Goal: Transaction & Acquisition: Book appointment/travel/reservation

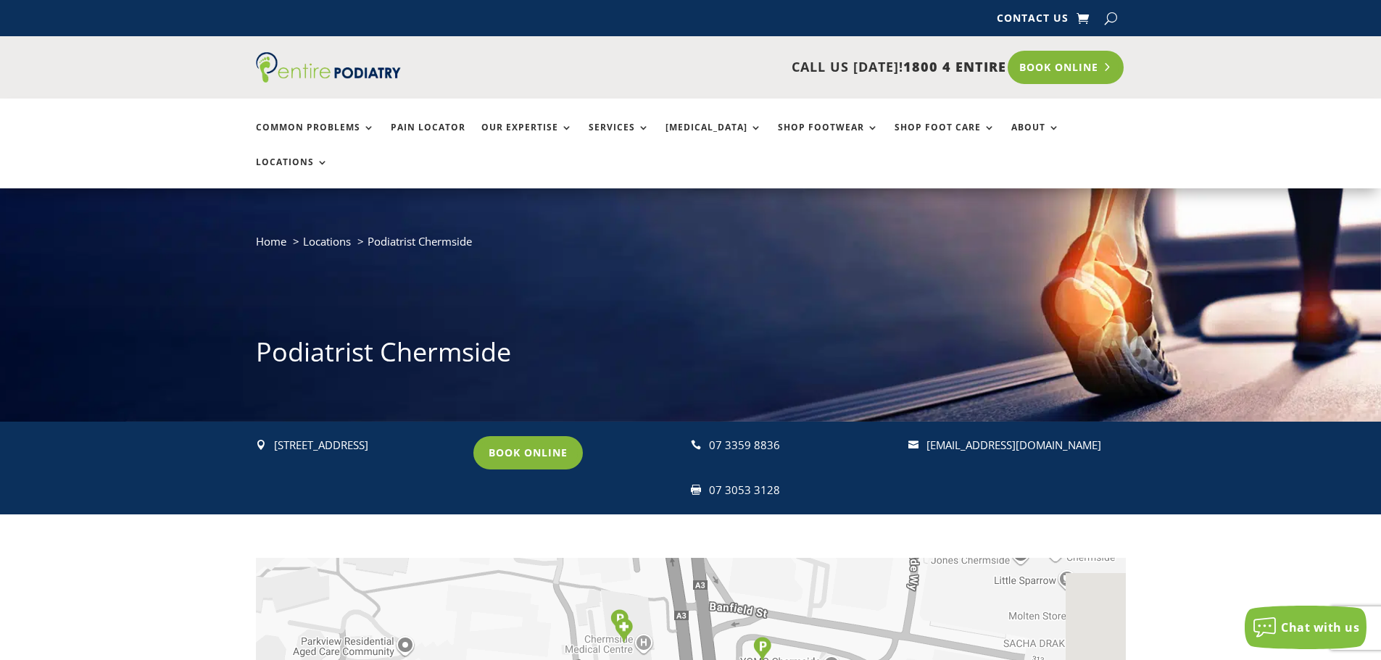
click at [1073, 69] on link "Book Online" at bounding box center [1066, 67] width 117 height 33
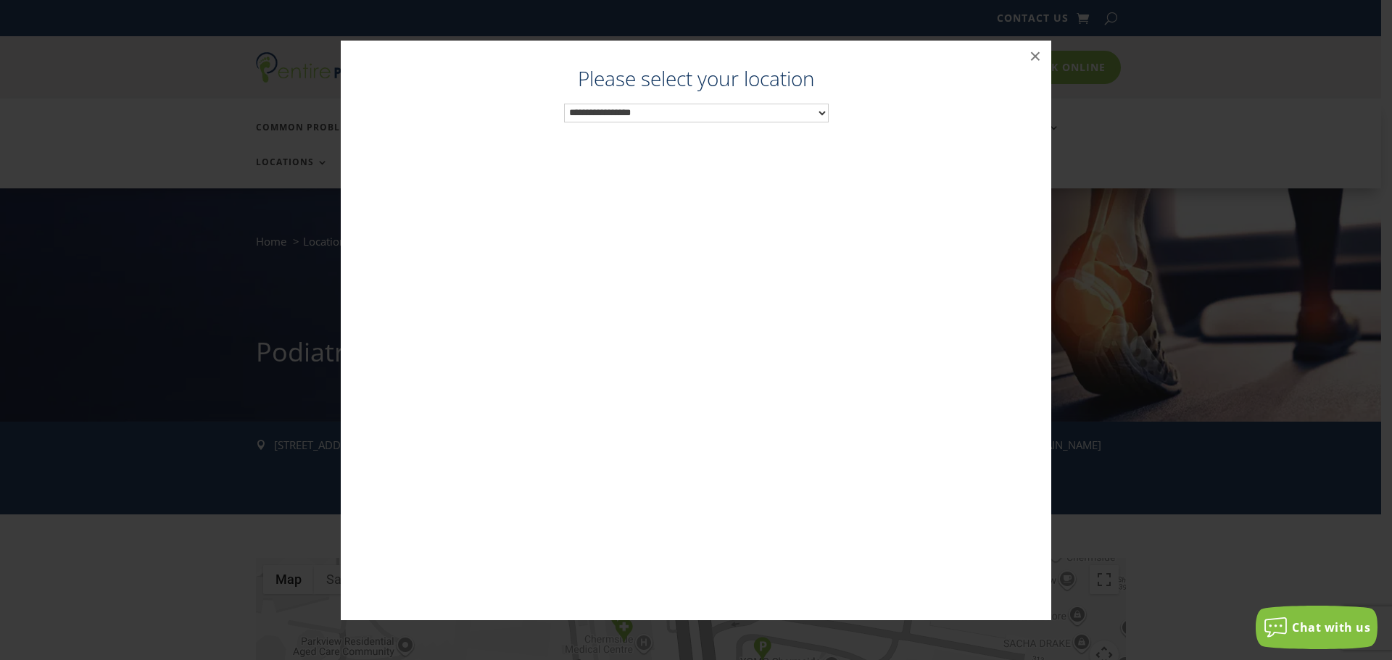
click at [779, 118] on select "**********" at bounding box center [696, 113] width 265 height 19
click at [1038, 46] on button "×" at bounding box center [1035, 57] width 32 height 32
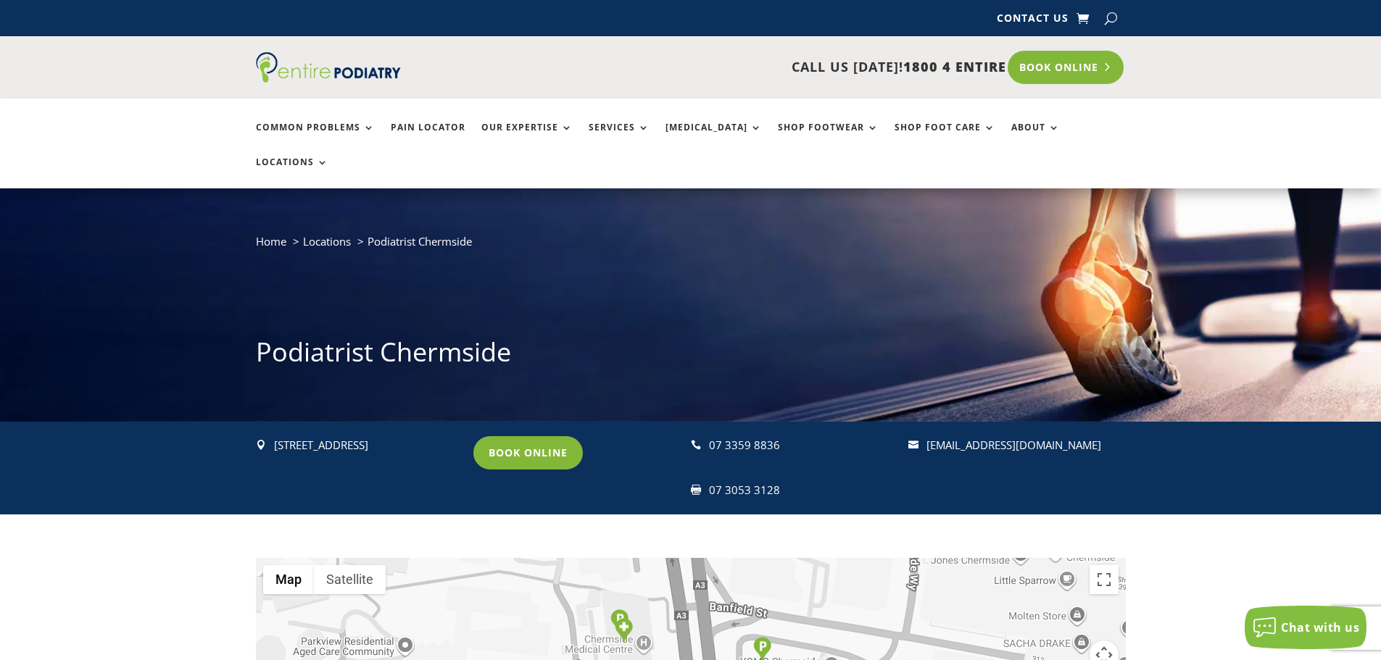
click at [1052, 55] on link "Book Online" at bounding box center [1066, 67] width 117 height 33
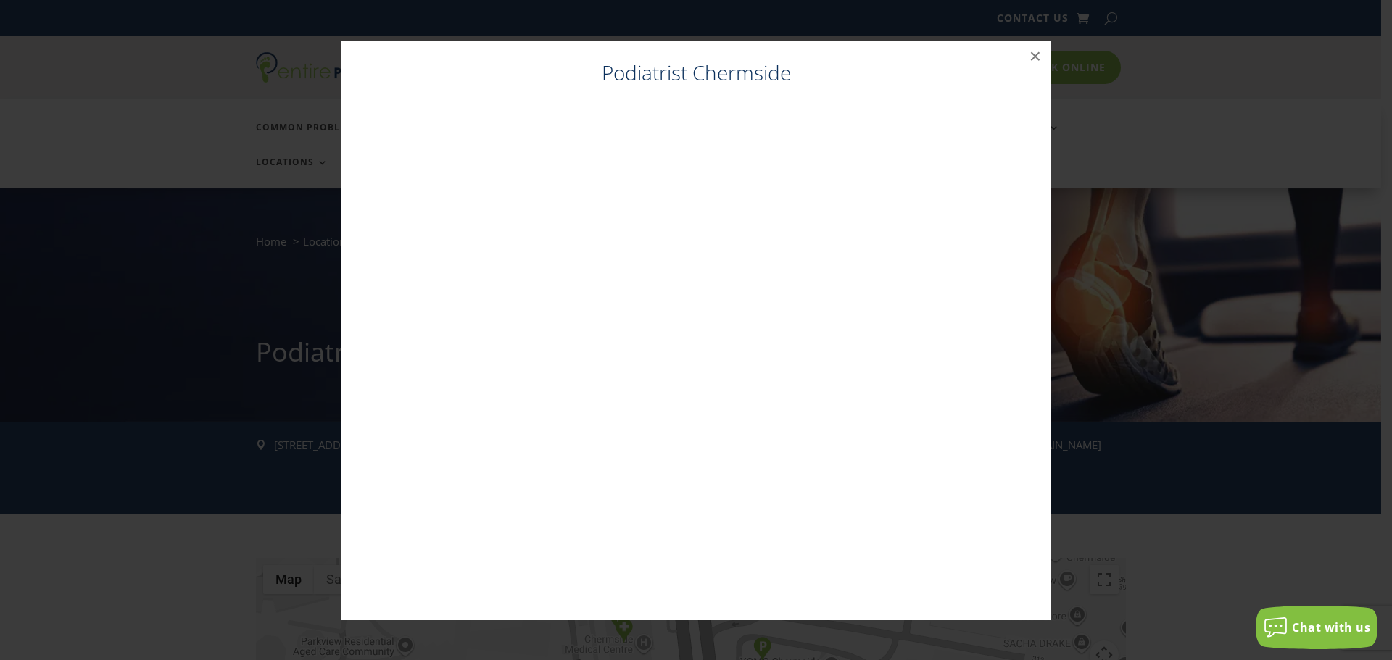
click at [636, 78] on h4 "Podiatrist Chermside" at bounding box center [695, 77] width 681 height 36
drag, startPoint x: 843, startPoint y: 83, endPoint x: 1004, endPoint y: 75, distance: 161.1
click at [845, 83] on h4 "Podiatrist Chermside" at bounding box center [695, 77] width 681 height 36
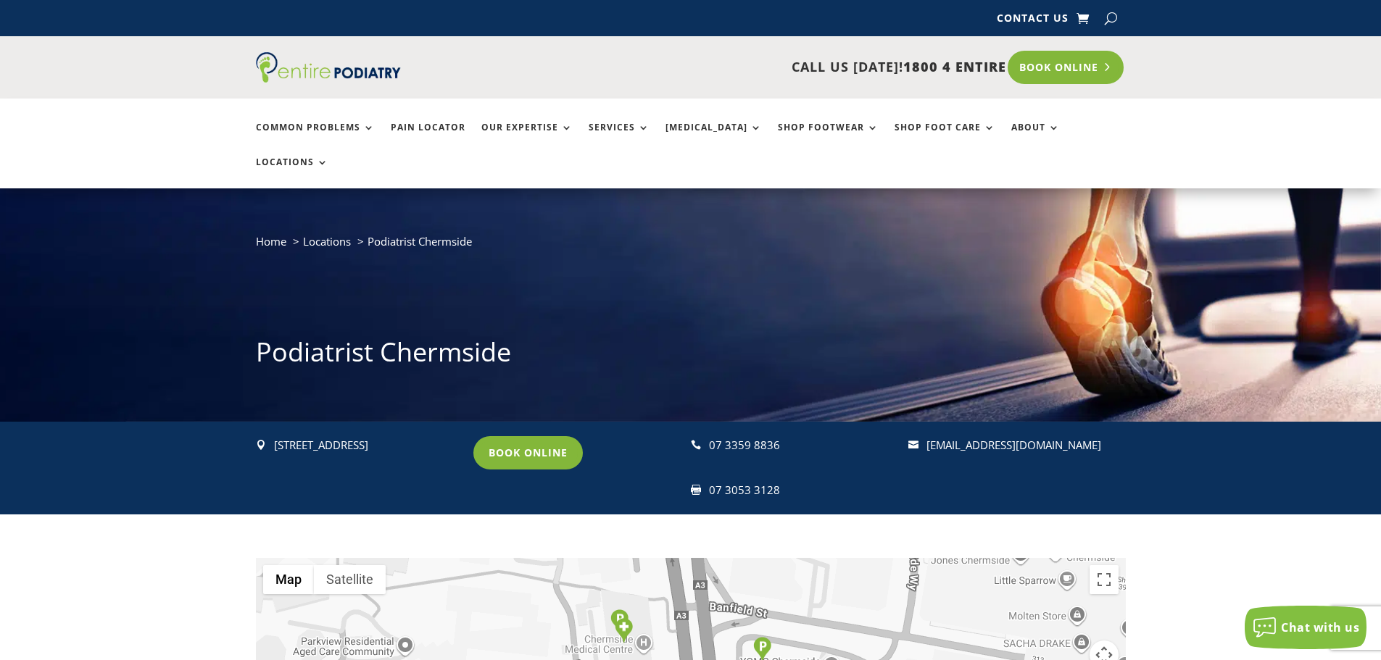
click at [1039, 58] on link "Book Online" at bounding box center [1066, 67] width 117 height 33
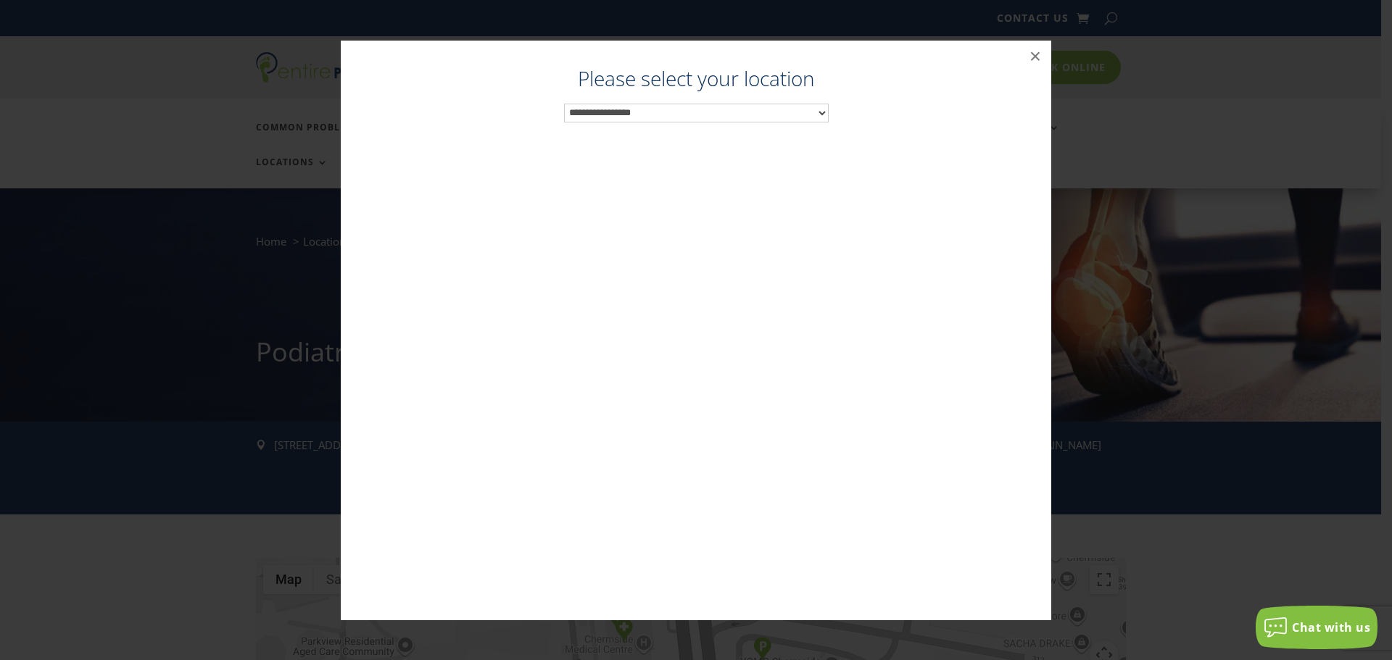
click at [694, 122] on div "**********" at bounding box center [695, 345] width 681 height 551
click at [695, 116] on select "**********" at bounding box center [696, 113] width 265 height 19
drag, startPoint x: 1256, startPoint y: 207, endPoint x: 1244, endPoint y: 210, distance: 12.7
click at [1252, 207] on div "Podiatrist Brisbane City ×" at bounding box center [696, 330] width 1380 height 609
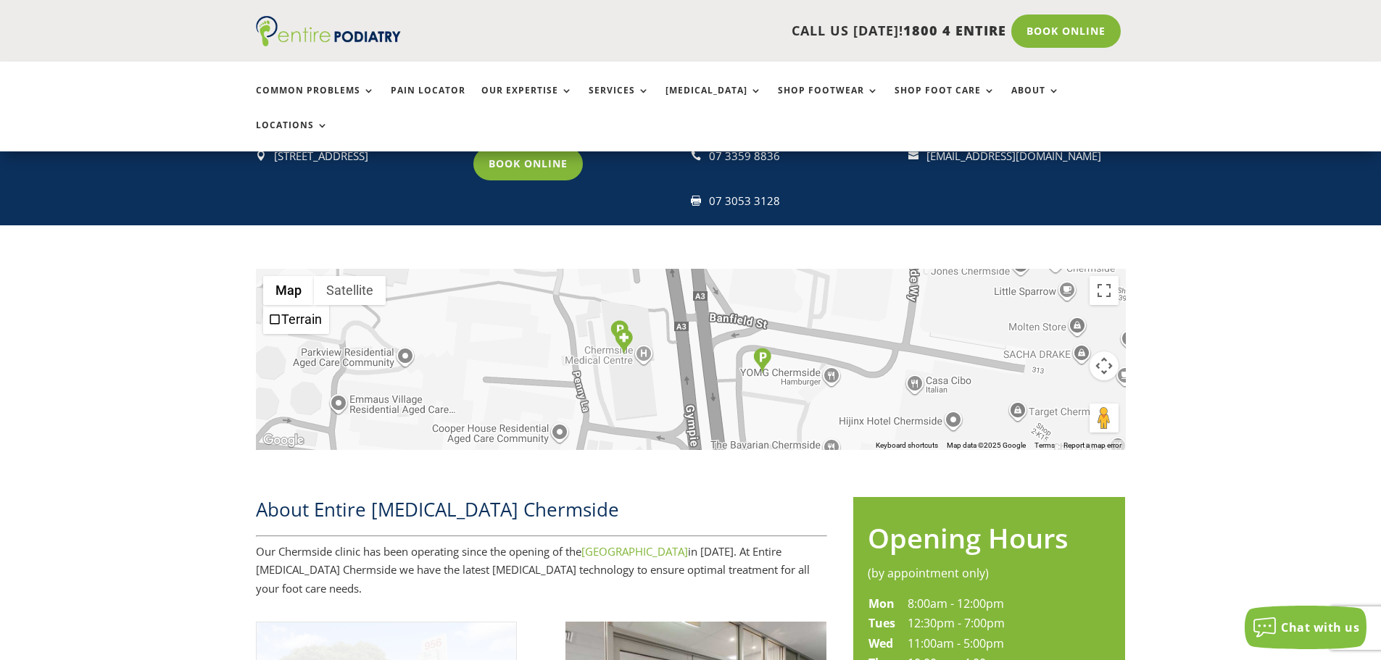
scroll to position [290, 0]
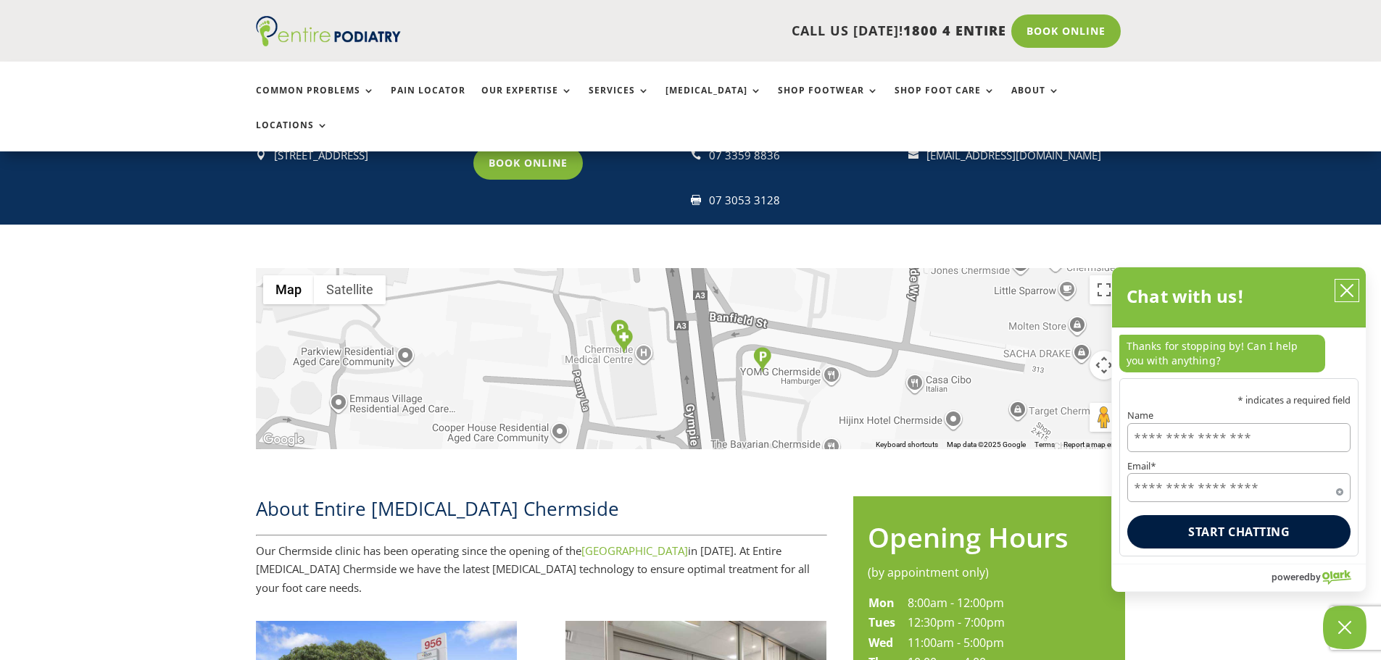
click at [1356, 288] on button "close chatbox" at bounding box center [1346, 291] width 23 height 22
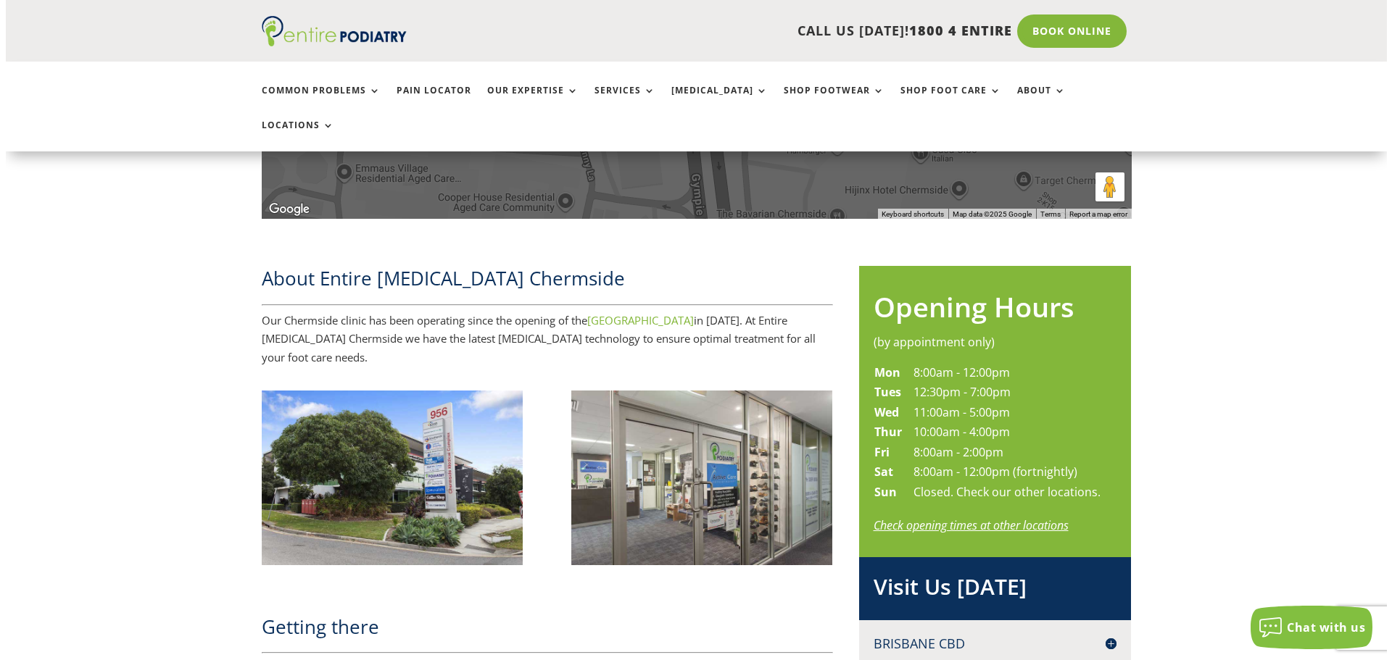
scroll to position [522, 0]
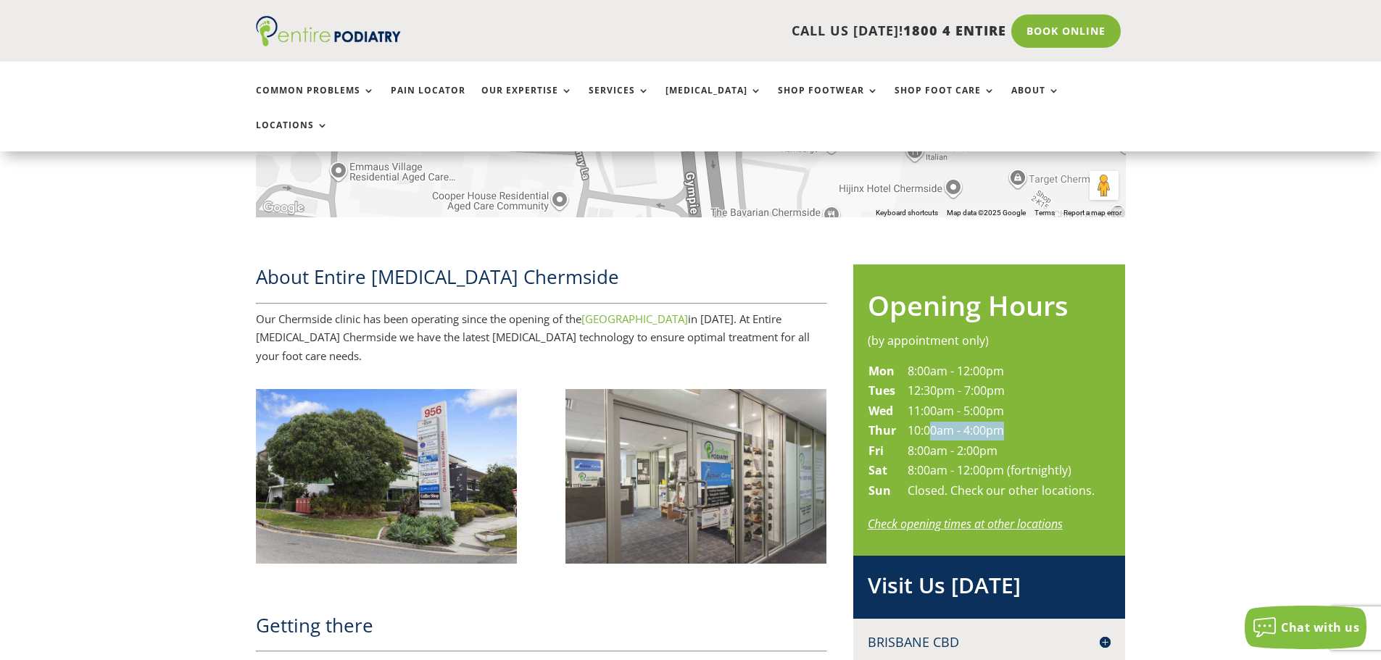
drag, startPoint x: 932, startPoint y: 394, endPoint x: 1009, endPoint y: 402, distance: 77.2
click at [1009, 421] on td "10:00am - 4:00pm" at bounding box center [1001, 431] width 188 height 20
click at [1005, 441] on td "8:00am - 2:00pm" at bounding box center [1001, 451] width 188 height 20
click at [1041, 38] on link "Book Online" at bounding box center [1066, 30] width 117 height 33
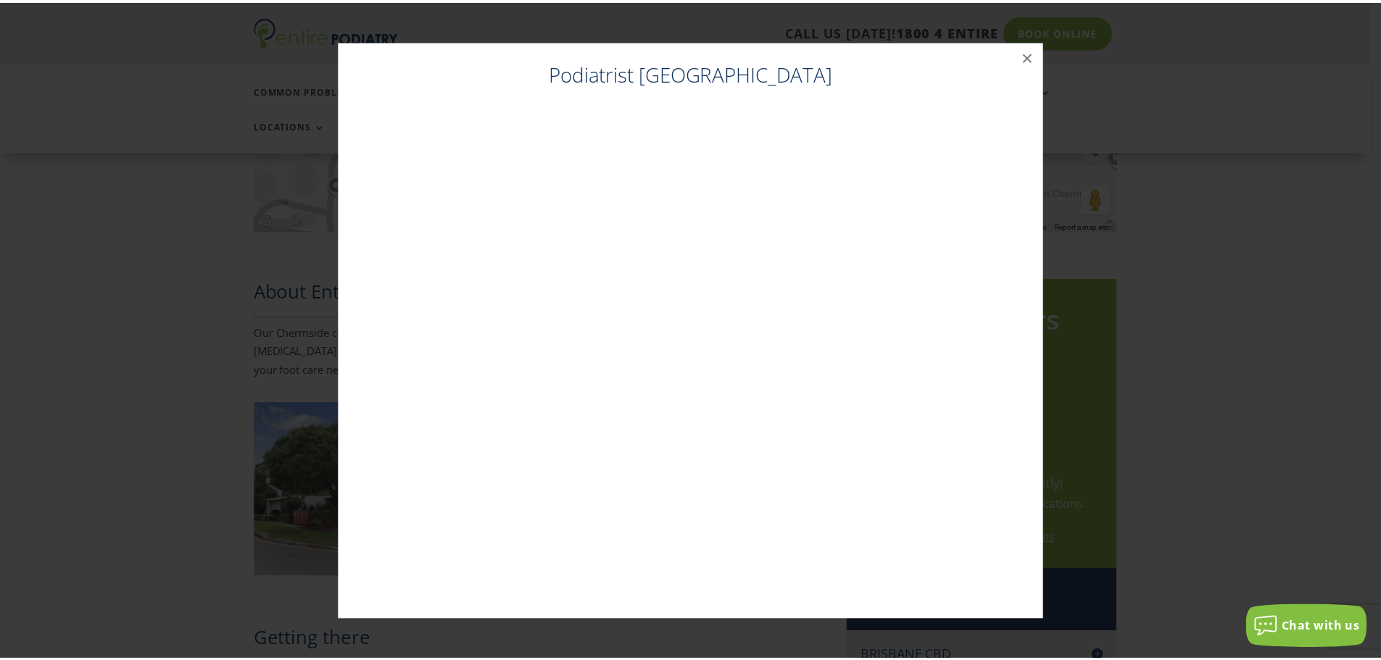
scroll to position [507, 0]
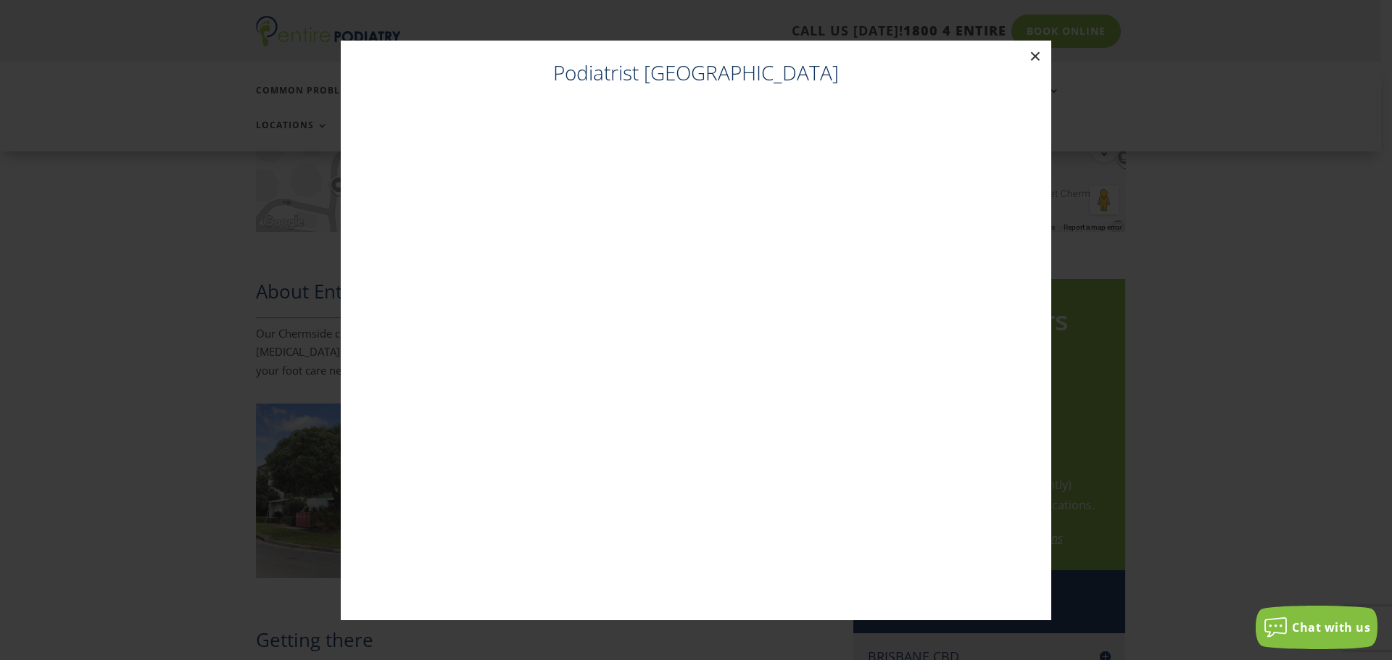
click at [1034, 59] on button "×" at bounding box center [1035, 57] width 32 height 32
